Goal: Information Seeking & Learning: Learn about a topic

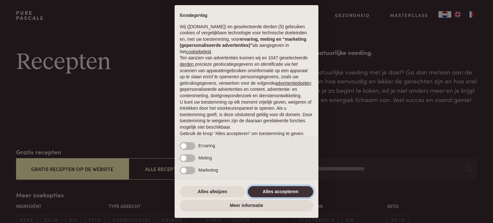
click at [299, 193] on button "Alles accepteren" at bounding box center [280, 192] width 65 height 12
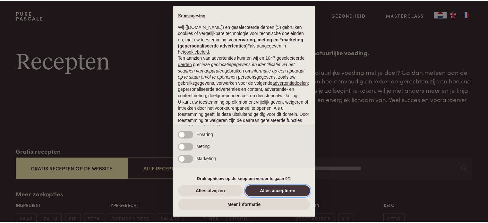
scroll to position [35, 0]
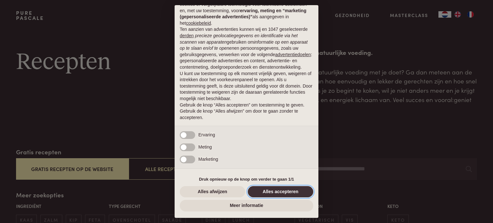
click at [280, 191] on button "Alles accepteren" at bounding box center [280, 192] width 65 height 12
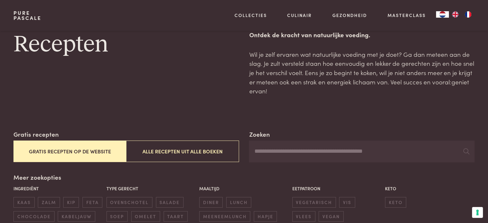
scroll to position [64, 0]
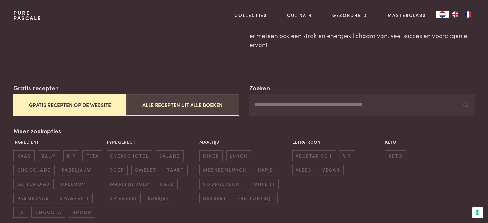
click at [185, 110] on button "Alle recepten uit alle boeken" at bounding box center [182, 105] width 113 height 22
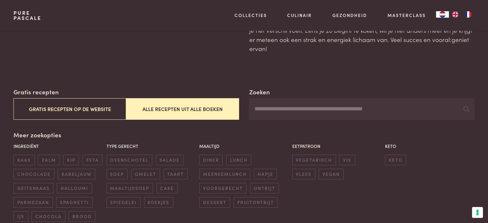
scroll to position [51, 0]
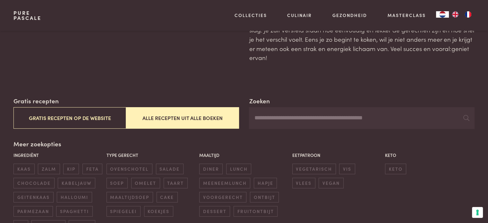
click at [269, 122] on input "Zoeken" at bounding box center [361, 118] width 225 height 22
type input "**********"
click at [465, 118] on icon at bounding box center [467, 118] width 6 height 6
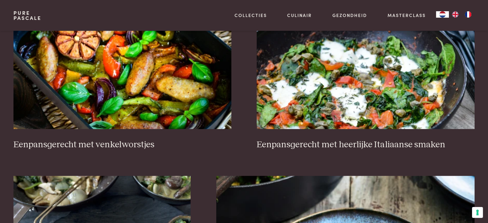
scroll to position [308, 0]
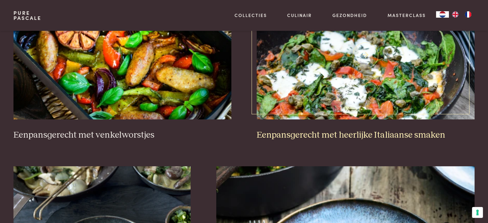
click at [301, 134] on h3 "Eenpansgerecht met heerlijke Italiaanse smaken" at bounding box center [366, 135] width 218 height 11
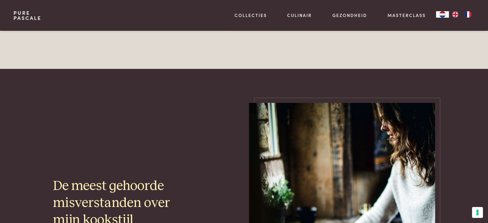
scroll to position [51, 0]
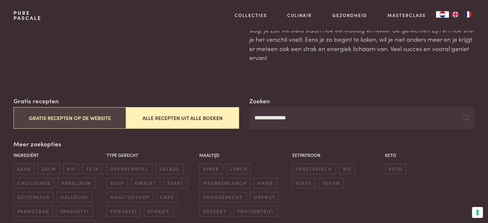
click at [97, 120] on button "Gratis recepten op de website" at bounding box center [69, 118] width 113 height 22
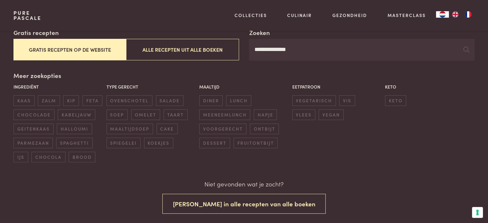
scroll to position [109, 0]
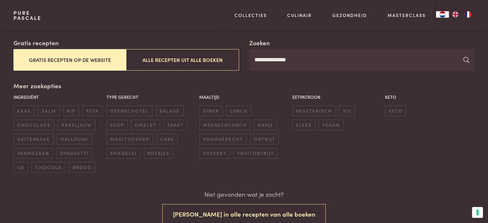
click at [466, 61] on icon at bounding box center [467, 60] width 6 height 6
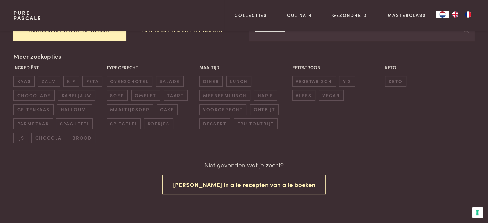
scroll to position [141, 0]
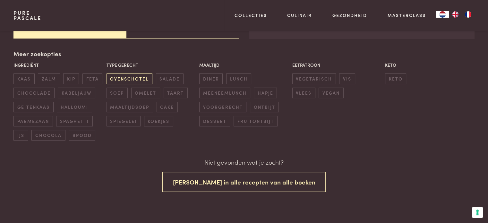
click at [128, 79] on span "ovenschotel" at bounding box center [130, 79] width 46 height 11
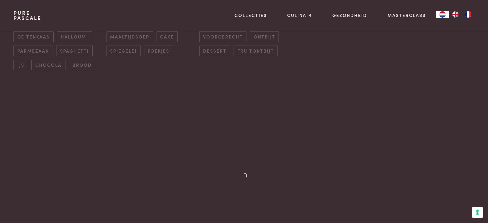
scroll to position [147, 0]
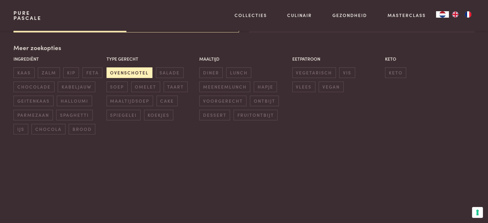
click at [130, 74] on span "ovenschotel" at bounding box center [130, 72] width 46 height 11
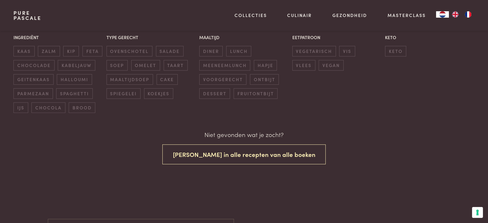
scroll to position [173, 0]
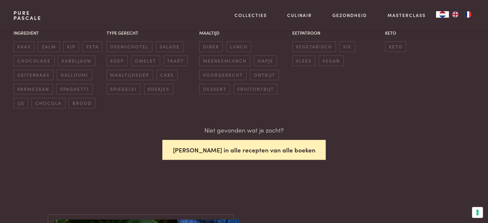
click at [214, 149] on button "Zoek in alle recepten van alle boeken" at bounding box center [244, 150] width 164 height 20
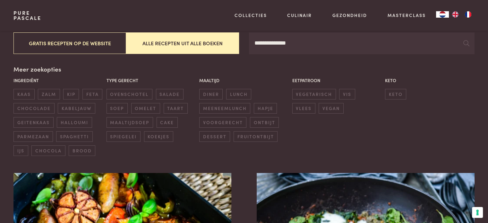
scroll to position [115, 0]
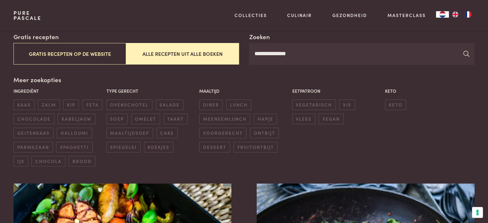
click at [466, 55] on icon at bounding box center [467, 54] width 6 height 6
drag, startPoint x: 311, startPoint y: 55, endPoint x: 241, endPoint y: 55, distance: 70.0
click at [241, 55] on div "**********" at bounding box center [243, 48] width 461 height 33
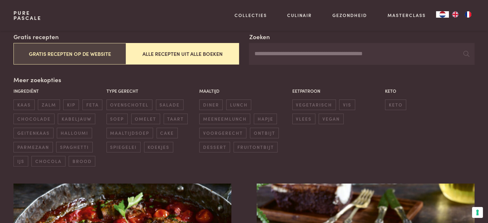
click at [69, 54] on button "Gratis recepten op de website" at bounding box center [69, 54] width 113 height 22
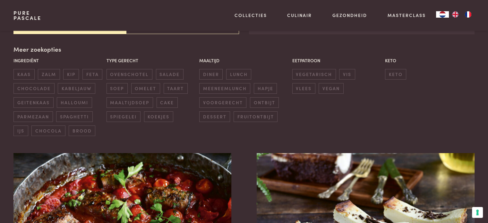
scroll to position [147, 0]
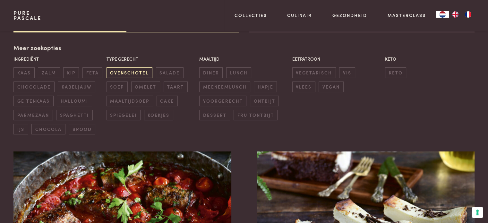
click at [133, 73] on span "ovenschotel" at bounding box center [130, 72] width 46 height 11
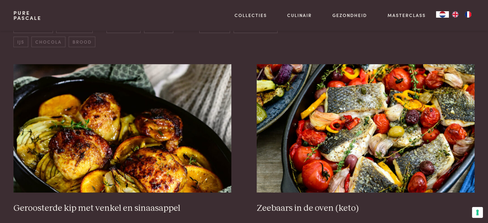
scroll to position [276, 0]
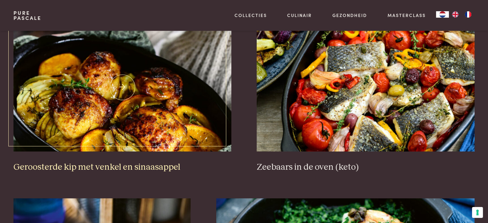
click at [151, 167] on h3 "Geroosterde kip met venkel en sinaasappel" at bounding box center [122, 167] width 218 height 11
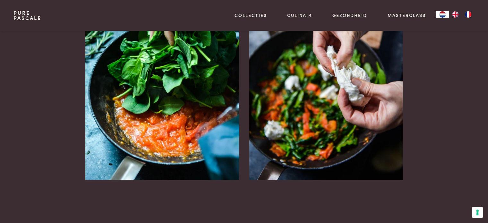
scroll to position [610, 0]
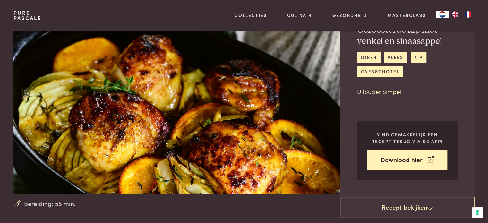
scroll to position [32, 0]
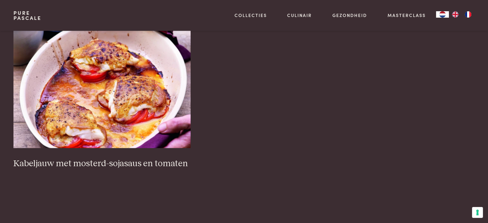
scroll to position [1014, 0]
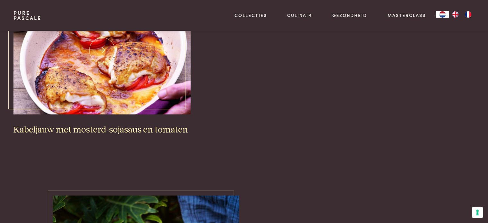
click at [116, 129] on h3 "Kabeljauw met mosterd-sojasaus en tomaten" at bounding box center [101, 130] width 177 height 11
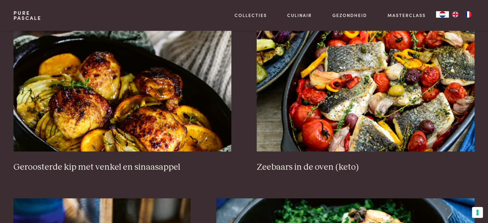
scroll to position [244, 0]
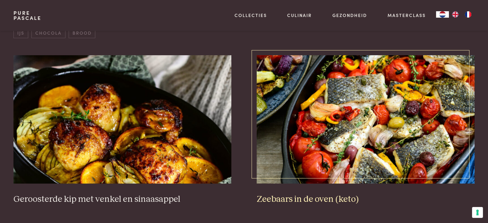
click at [309, 115] on img at bounding box center [366, 119] width 218 height 128
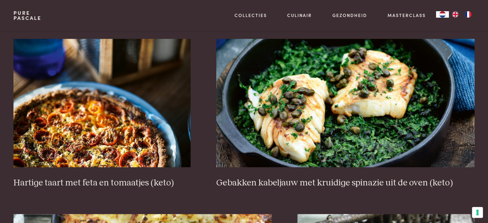
scroll to position [436, 0]
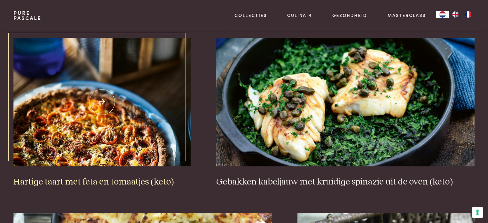
click at [127, 112] on img at bounding box center [101, 102] width 177 height 128
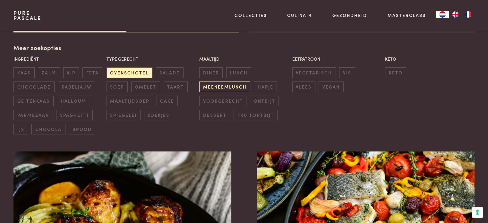
scroll to position [83, 0]
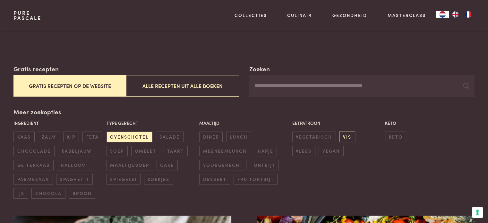
click at [343, 136] on span "vis" at bounding box center [347, 137] width 16 height 11
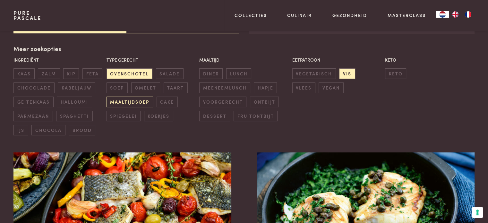
scroll to position [147, 0]
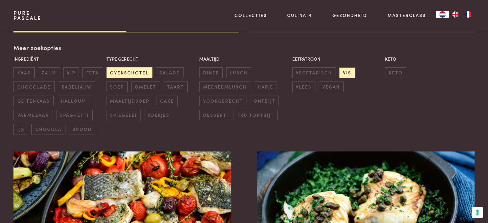
click at [126, 75] on span "ovenschotel" at bounding box center [130, 72] width 46 height 11
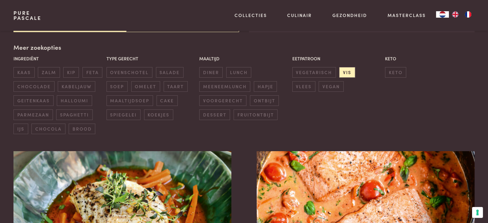
scroll to position [147, 0]
click at [208, 75] on span "diner" at bounding box center [210, 72] width 23 height 11
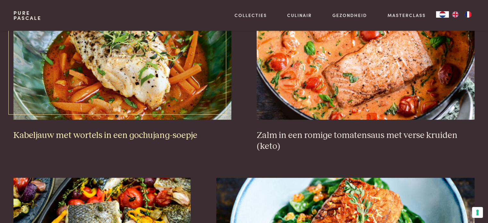
scroll to position [308, 0]
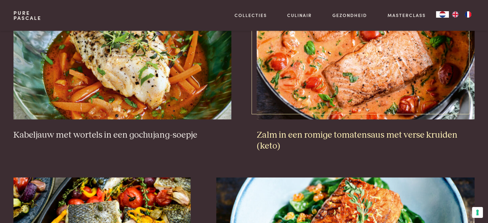
click at [311, 133] on h3 "Zalm in een romige tomatensaus met verse kruiden (keto)" at bounding box center [366, 141] width 218 height 22
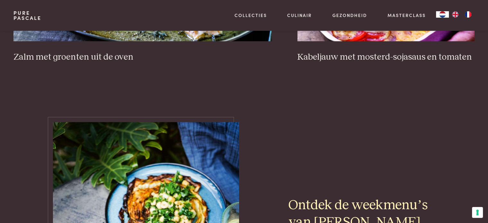
scroll to position [1175, 0]
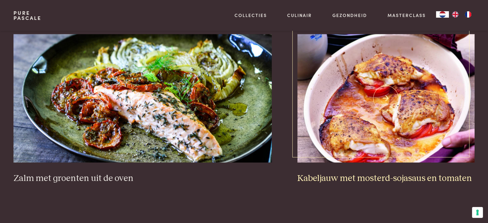
click at [416, 131] on img at bounding box center [386, 98] width 177 height 128
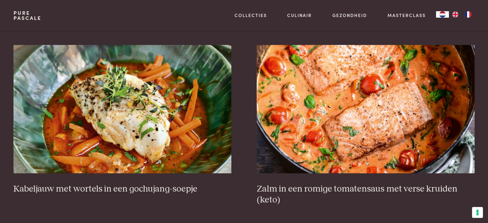
scroll to position [244, 0]
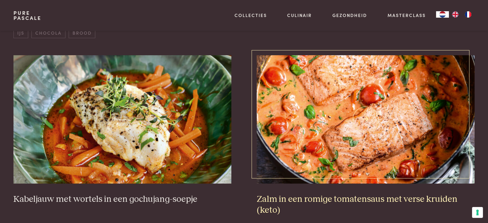
click at [343, 197] on h3 "Zalm in een romige tomatensaus met verse kruiden (keto)" at bounding box center [366, 205] width 218 height 22
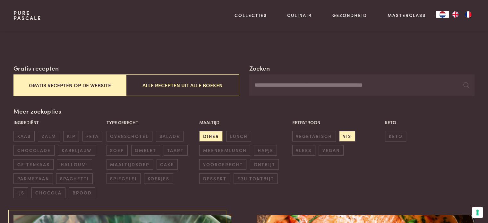
scroll to position [83, 0]
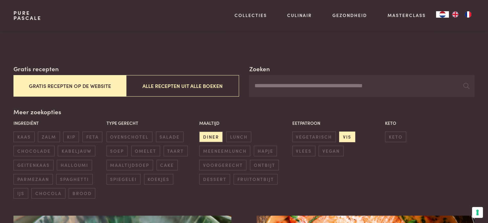
click at [348, 136] on span "vis" at bounding box center [347, 137] width 16 height 11
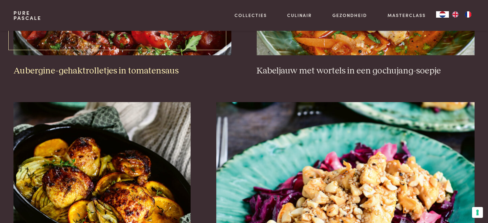
scroll to position [436, 0]
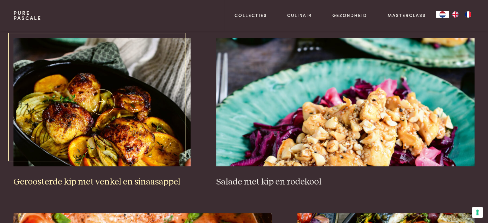
click at [158, 148] on img at bounding box center [101, 102] width 177 height 128
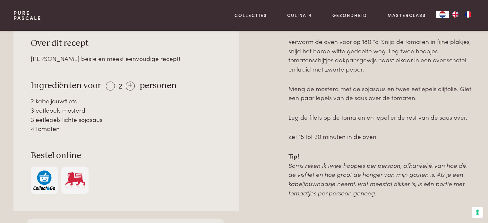
scroll to position [289, 0]
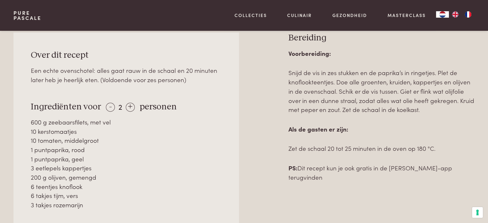
scroll to position [289, 0]
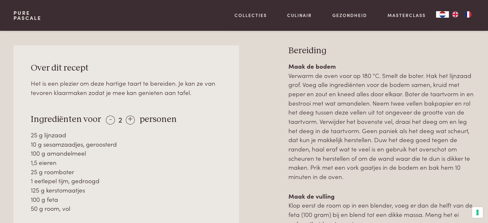
scroll to position [289, 0]
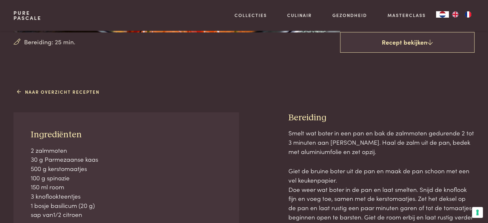
scroll to position [225, 0]
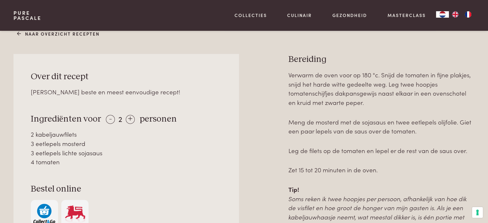
scroll to position [257, 0]
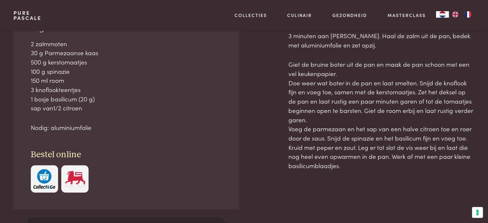
scroll to position [321, 0]
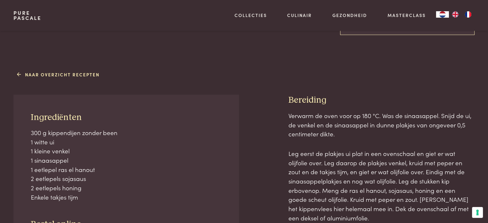
scroll to position [225, 0]
drag, startPoint x: 31, startPoint y: 133, endPoint x: 84, endPoint y: 200, distance: 86.2
click at [84, 200] on p "300 g kippendijen zonder been 1 witte ui 1 kleine venkel 1 sinaasappel 1 eetlep…" at bounding box center [126, 165] width 191 height 74
copy p "300 g kippendijen zonder been 1 witte ui 1 kleine venkel 1 sinaasappel 1 eetlep…"
drag, startPoint x: 288, startPoint y: 100, endPoint x: 350, endPoint y: 197, distance: 115.3
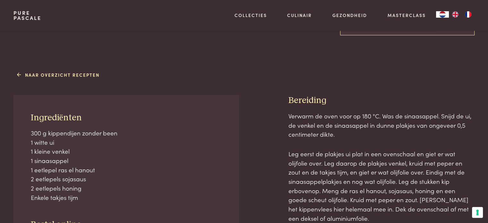
click at [350, 197] on div "Bereiding Verwarm de oven voor op 180 °C. Was de sinaasappel. Snijd de ui, de v…" at bounding box center [382, 209] width 186 height 228
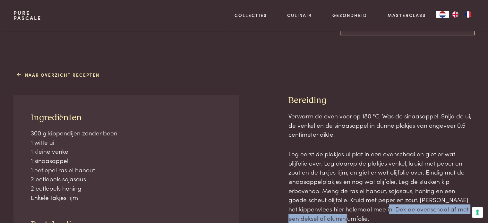
click at [357, 219] on p "Leg eerst de plakjes ui plat in een ovenschaal en giet er wat olijfolie over. L…" at bounding box center [382, 186] width 186 height 74
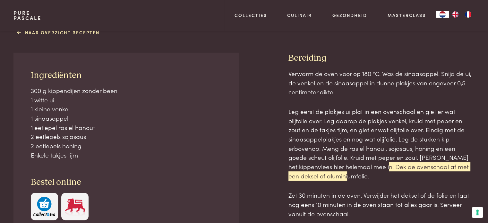
scroll to position [321, 0]
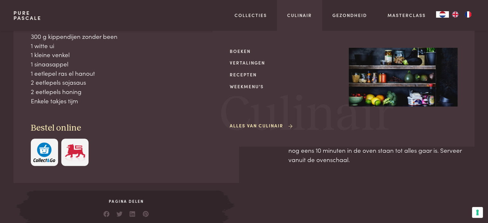
drag, startPoint x: 353, startPoint y: 161, endPoint x: 288, endPoint y: 19, distance: 156.3
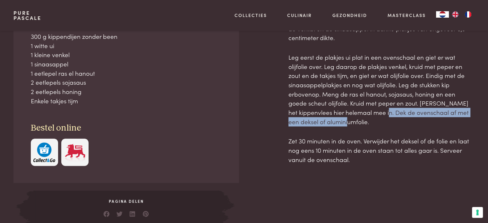
click at [334, 163] on p "Zet 30 minuten in de oven. Verwijder het deksel of de folie en laat nog eens 10…" at bounding box center [382, 150] width 186 height 28
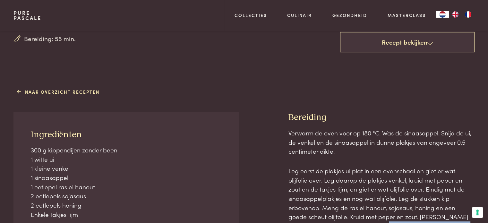
scroll to position [193, 0]
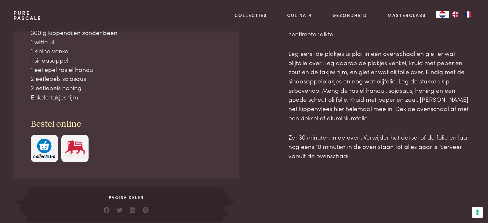
scroll to position [351, 0]
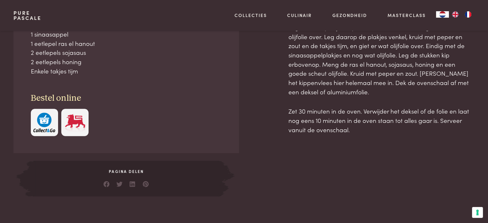
drag, startPoint x: 290, startPoint y: 132, endPoint x: 353, endPoint y: 131, distance: 62.6
click at [353, 131] on div "Bereiding Verwarm de oven voor op 180 °C. Was de sinaasappel. Snijd de ui, de v…" at bounding box center [382, 83] width 186 height 228
copy div "Bereiding Verwarm de oven voor op 180 °C. Was de sinaasappel. Snijd de ui, de v…"
